Goal: Task Accomplishment & Management: Complete application form

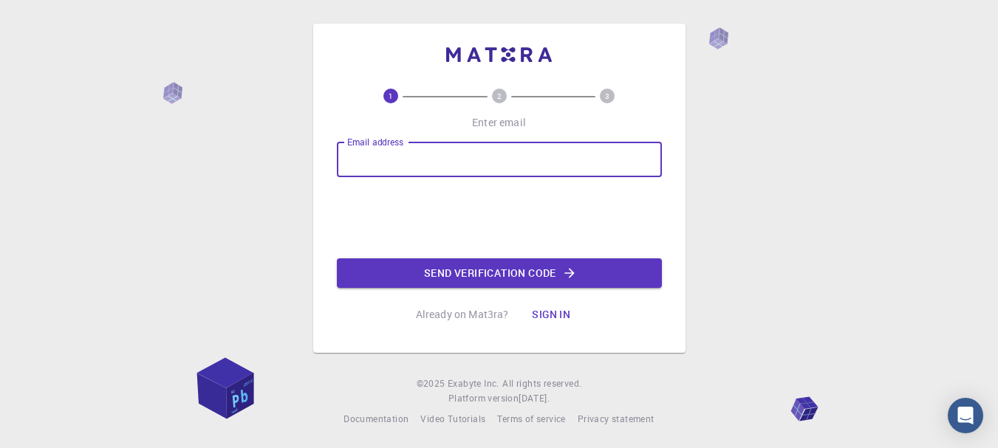
click at [495, 148] on input "Email address" at bounding box center [499, 159] width 325 height 35
type input "[EMAIL_ADDRESS][DOMAIN_NAME]"
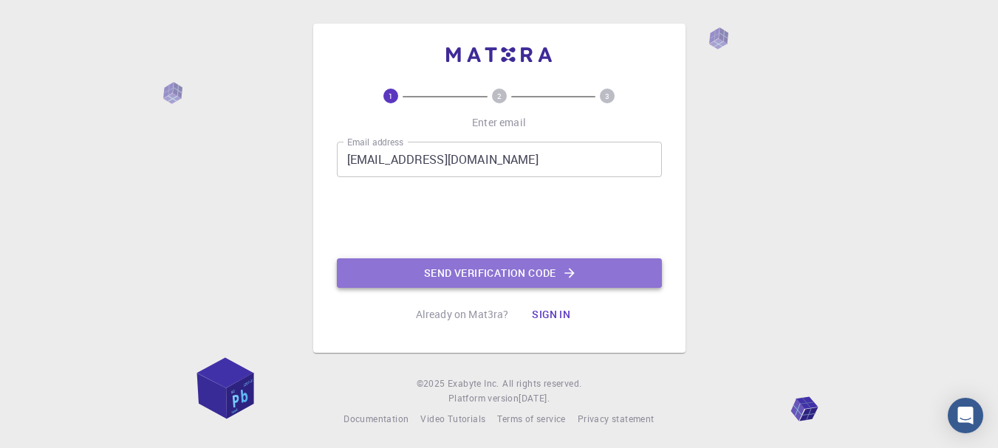
click at [458, 281] on button "Send verification code" at bounding box center [499, 273] width 325 height 30
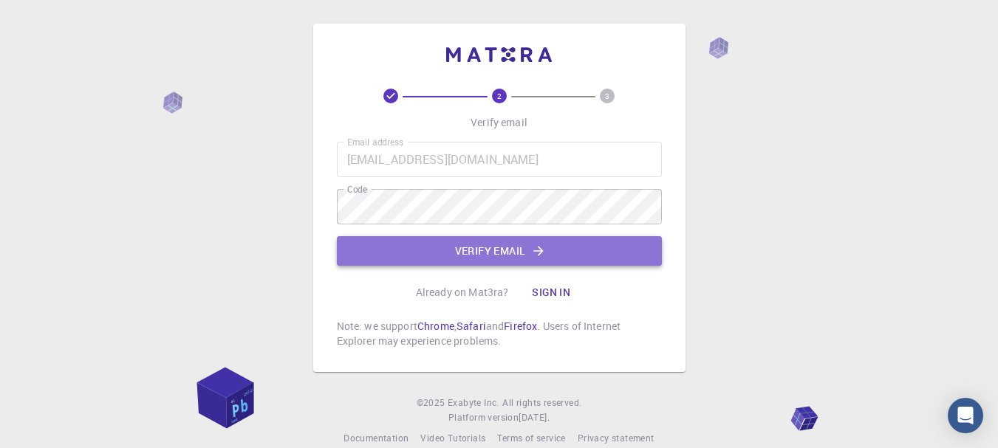
click at [480, 255] on button "Verify email" at bounding box center [499, 251] width 325 height 30
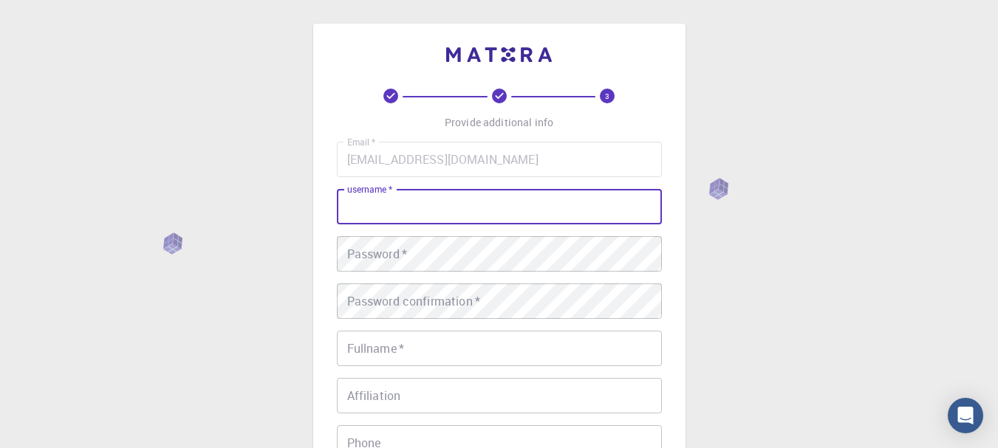
click at [434, 201] on input "username   *" at bounding box center [499, 206] width 325 height 35
type input "josianna"
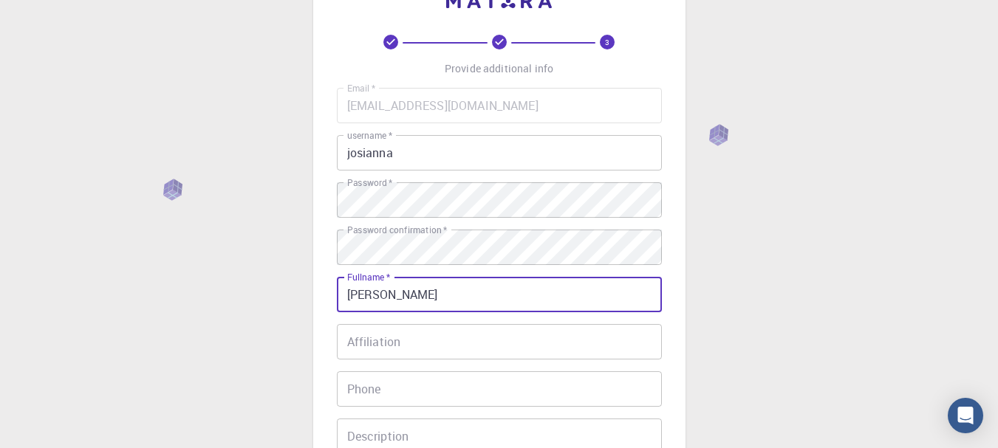
scroll to position [67, 0]
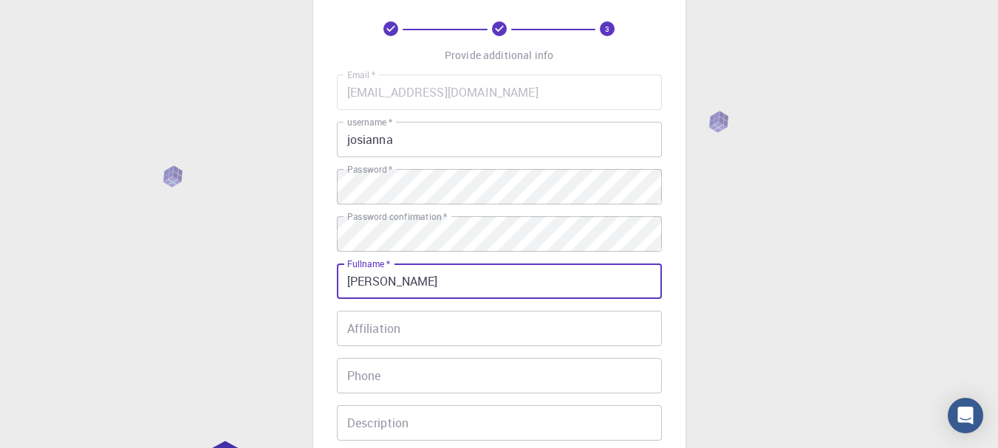
type input "[PERSON_NAME]"
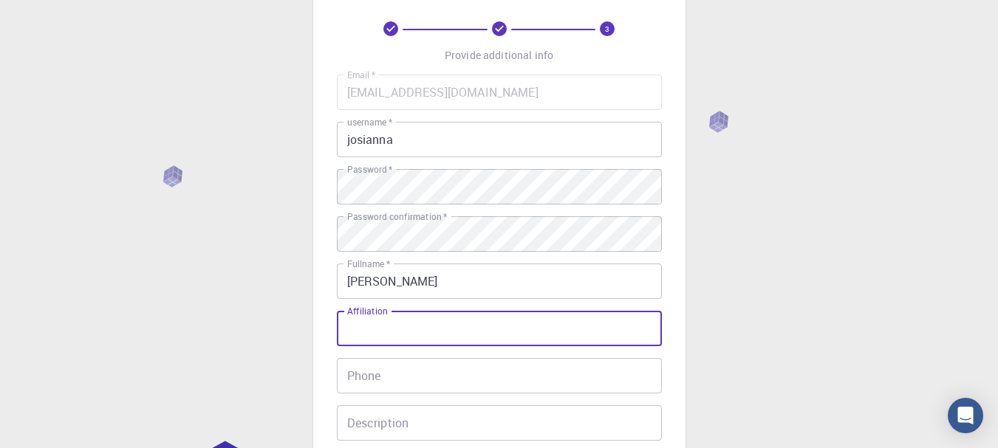
click at [574, 335] on input "Affiliation" at bounding box center [499, 328] width 325 height 35
type input "[PERSON_NAME] [PERSON_NAME]"
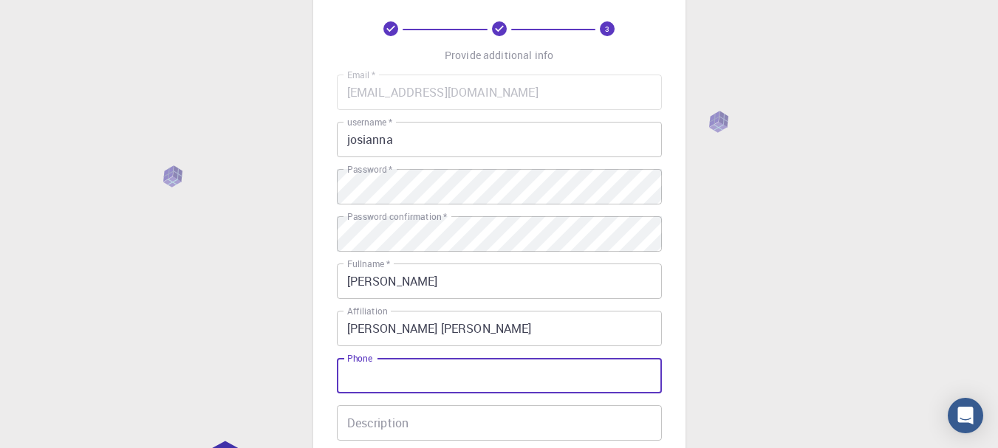
click at [500, 383] on input "Phone" at bounding box center [499, 375] width 325 height 35
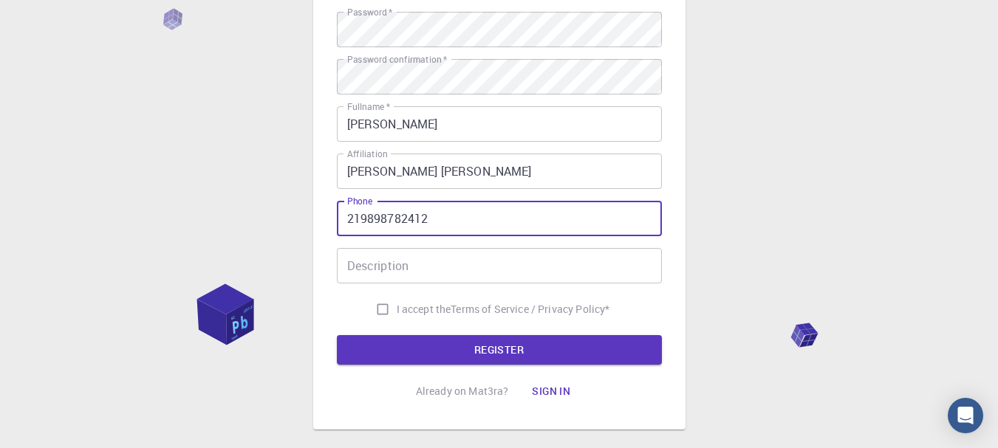
scroll to position [229, 0]
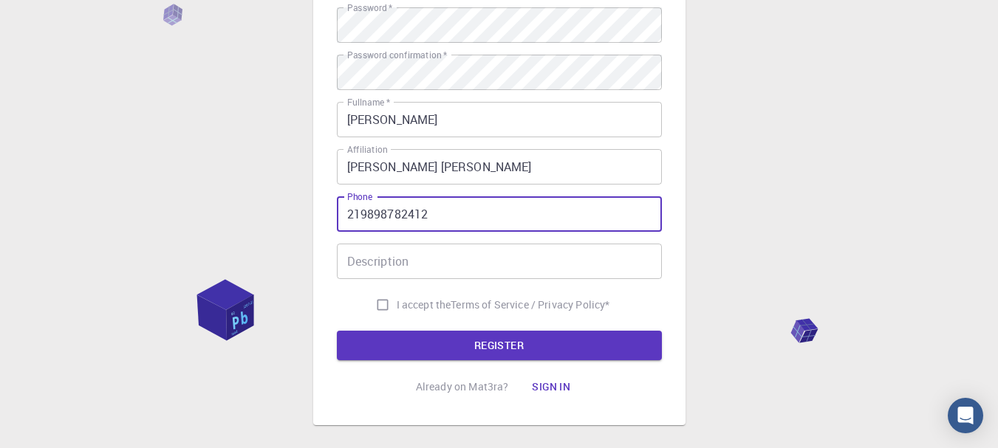
type input "219898782412"
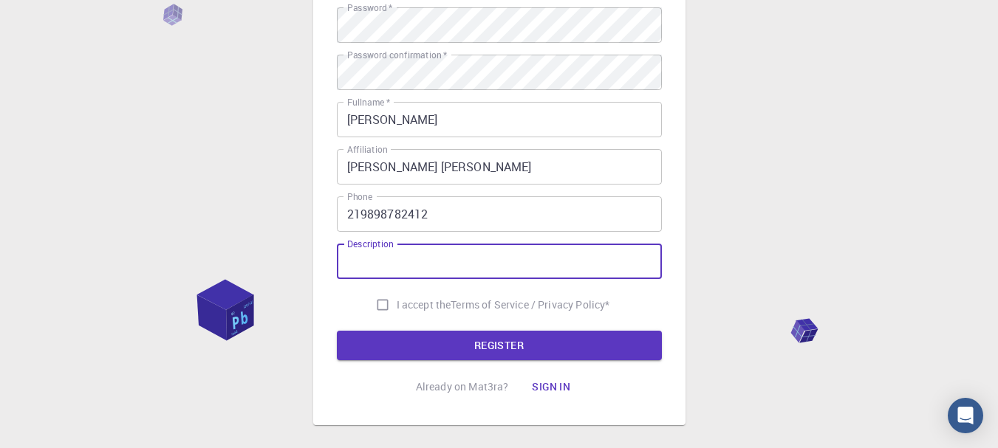
click at [599, 257] on input "Description" at bounding box center [499, 261] width 325 height 35
type input "biryxhf"
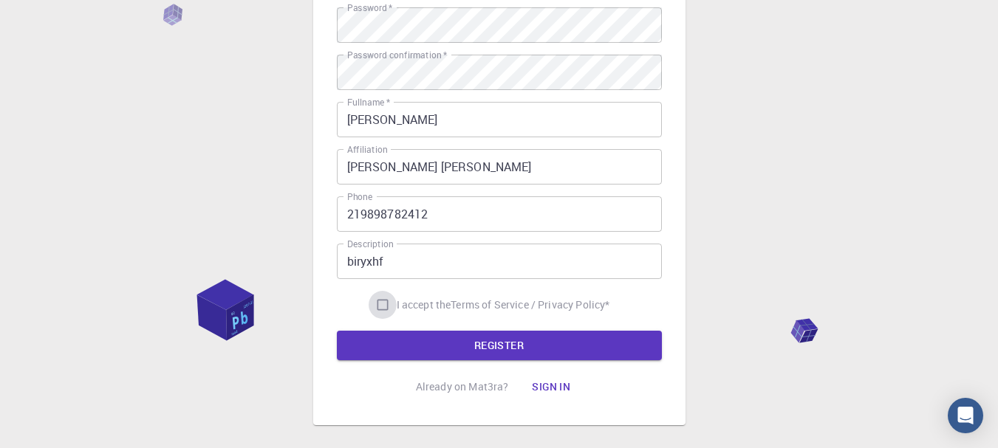
click at [378, 301] on input "I accept the Terms of Service / Privacy Policy *" at bounding box center [382, 305] width 28 height 28
checkbox input "true"
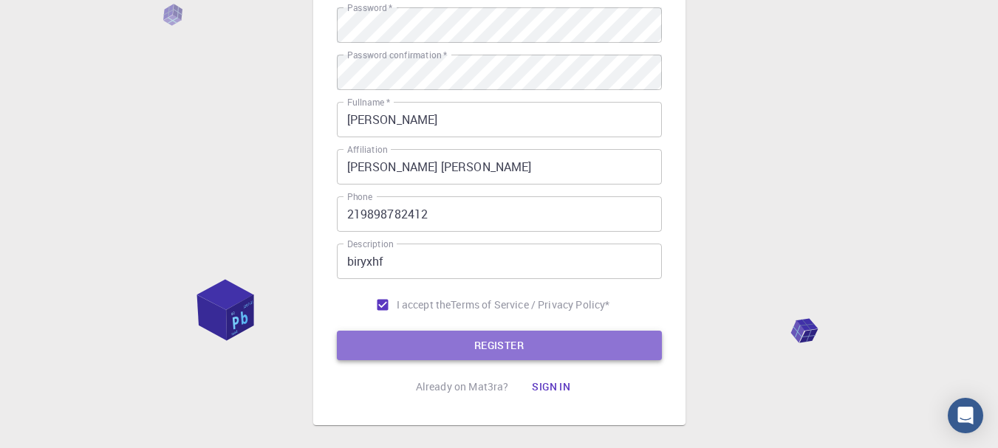
click at [402, 339] on button "REGISTER" at bounding box center [499, 346] width 325 height 30
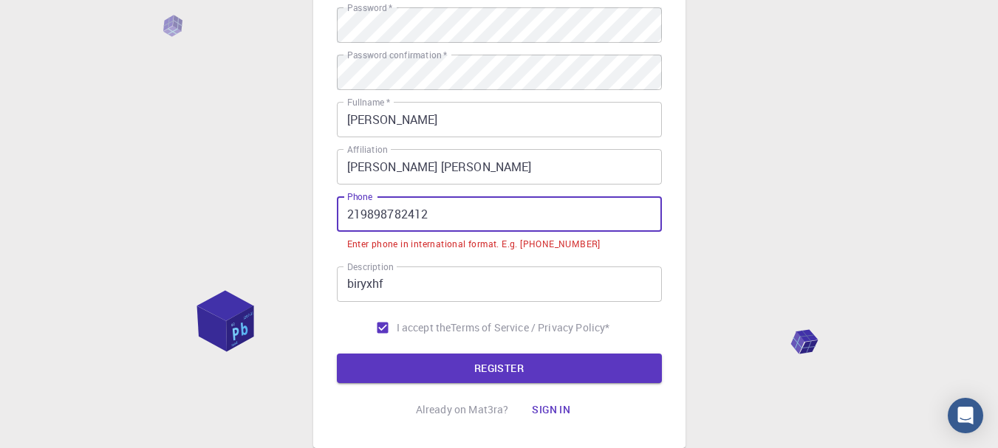
click at [359, 213] on input "219898782412" at bounding box center [499, 213] width 325 height 35
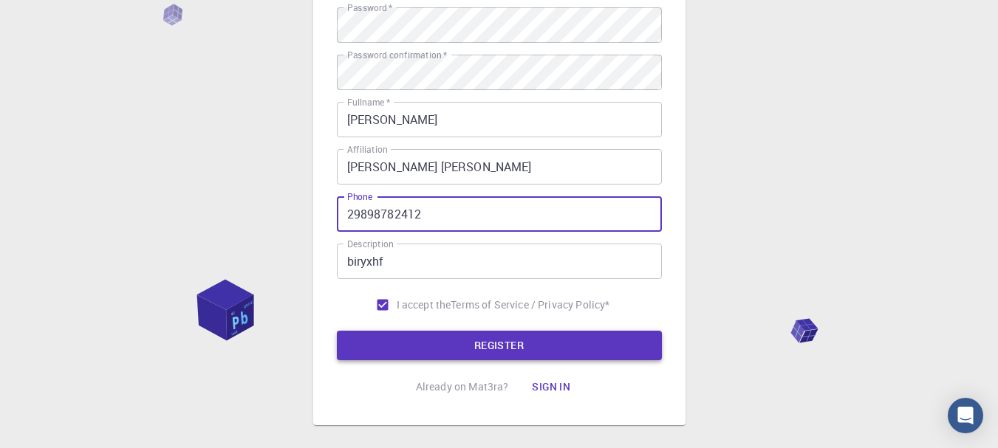
type input "219898782412"
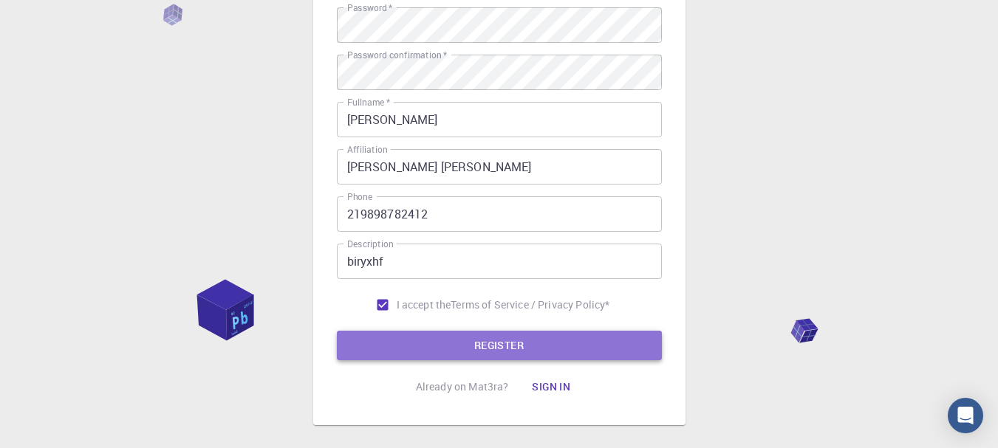
click at [423, 352] on button "REGISTER" at bounding box center [499, 346] width 325 height 30
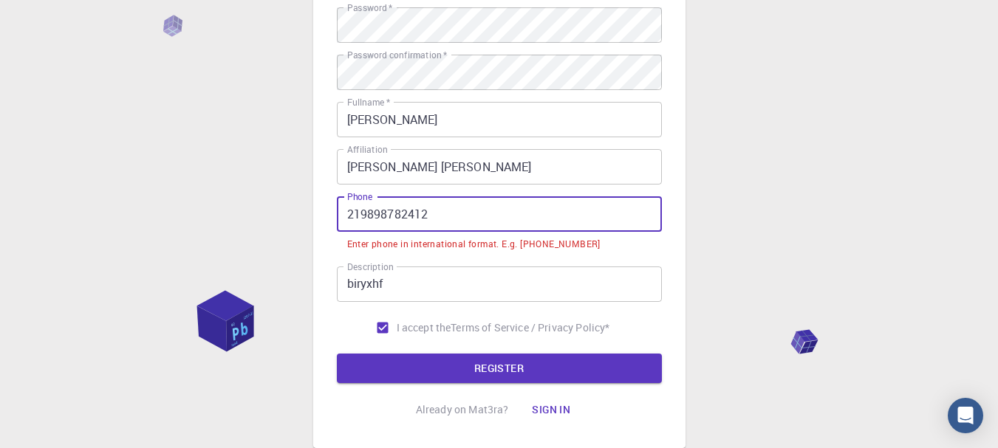
click at [362, 210] on input "219898782412" at bounding box center [499, 213] width 325 height 35
